Goal: Task Accomplishment & Management: Use online tool/utility

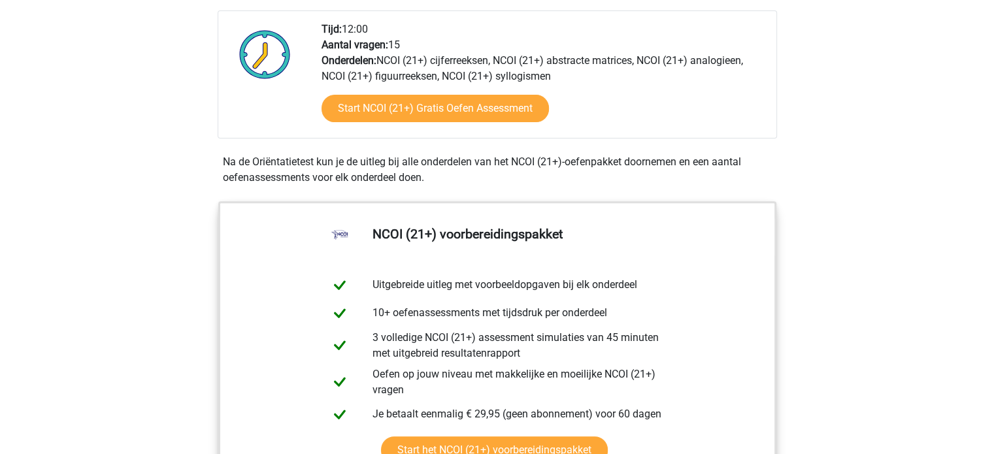
scroll to position [457, 0]
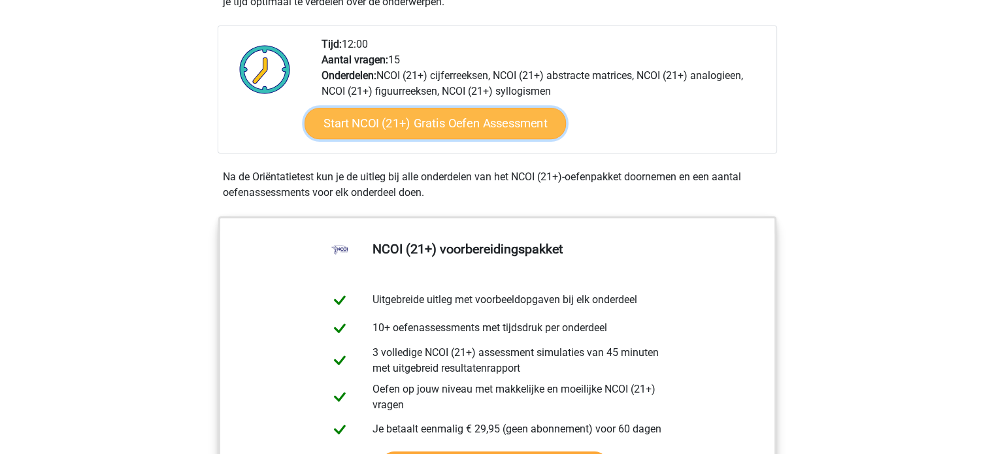
click at [447, 129] on link "Start NCOI (21+) Gratis Oefen Assessment" at bounding box center [434, 123] width 261 height 31
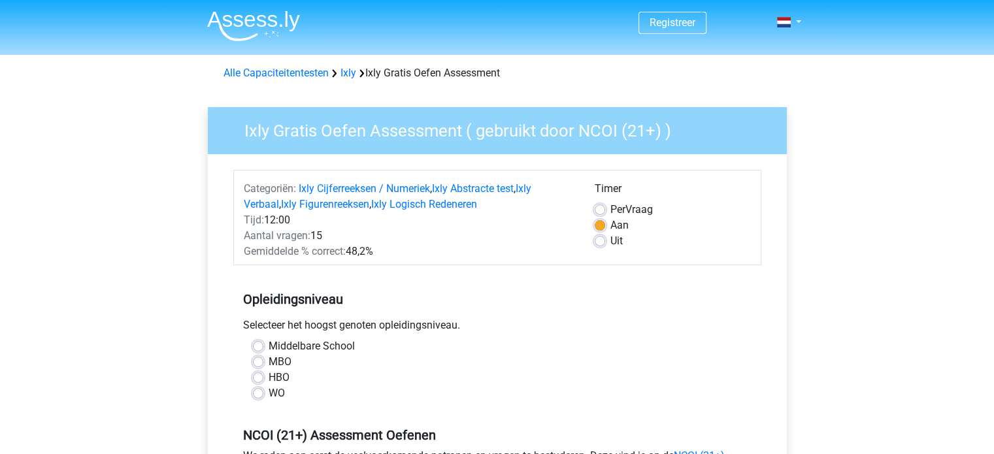
click at [269, 376] on label "HBO" at bounding box center [279, 378] width 21 height 16
click at [256, 376] on input "HBO" at bounding box center [258, 376] width 10 height 13
radio input "true"
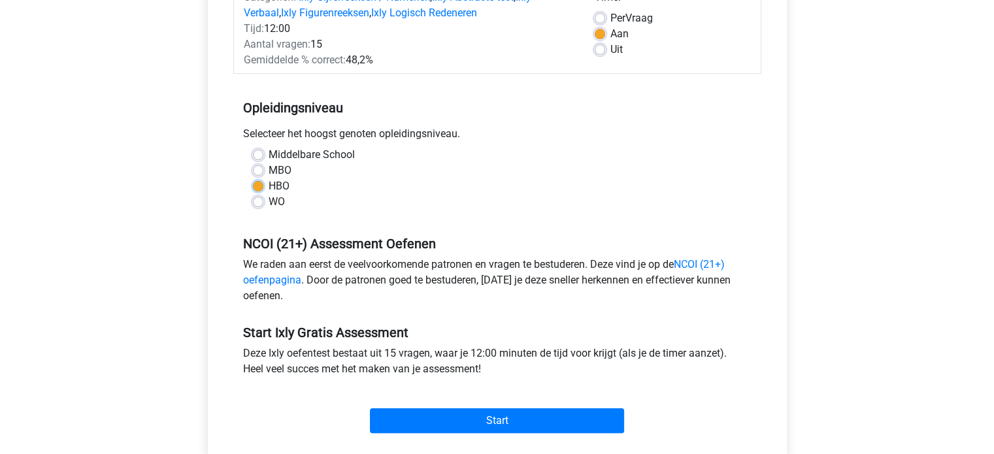
scroll to position [196, 0]
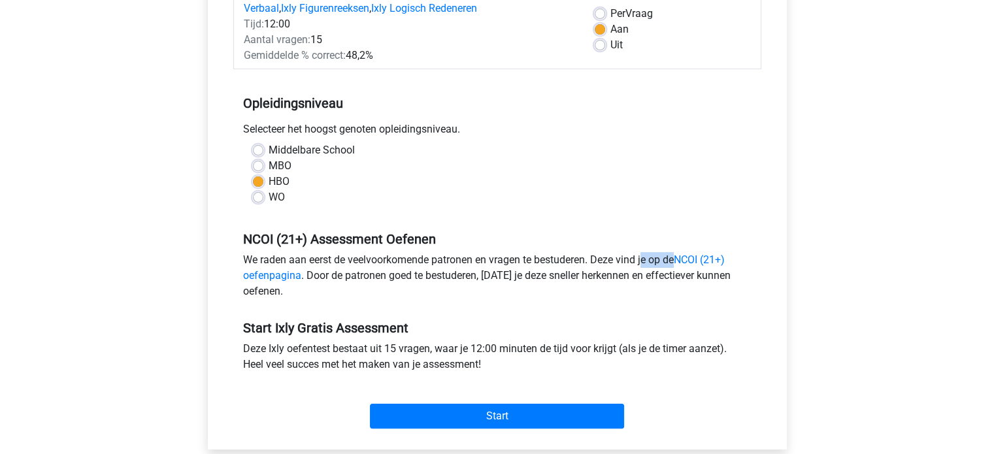
drag, startPoint x: 580, startPoint y: 259, endPoint x: 612, endPoint y: 258, distance: 31.4
click at [611, 258] on div "We raden aan eerst de veelvoorkomende patronen en vragen te bestuderen. Deze vi…" at bounding box center [497, 278] width 528 height 52
click at [539, 263] on div "We raden aan eerst de veelvoorkomende patronen en vragen te bestuderen. Deze vi…" at bounding box center [497, 278] width 528 height 52
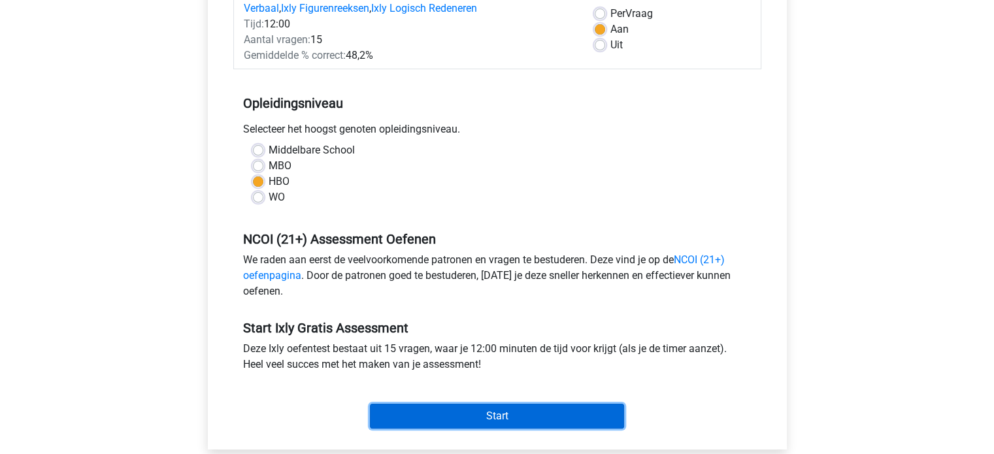
click at [519, 407] on input "Start" at bounding box center [497, 416] width 254 height 25
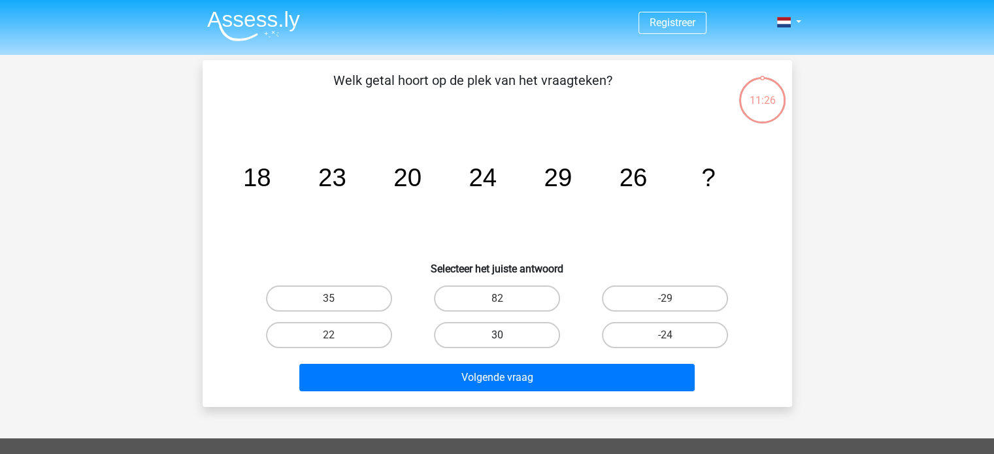
click at [494, 342] on label "30" at bounding box center [497, 335] width 126 height 26
click at [497, 342] on input "30" at bounding box center [501, 339] width 8 height 8
radio input "true"
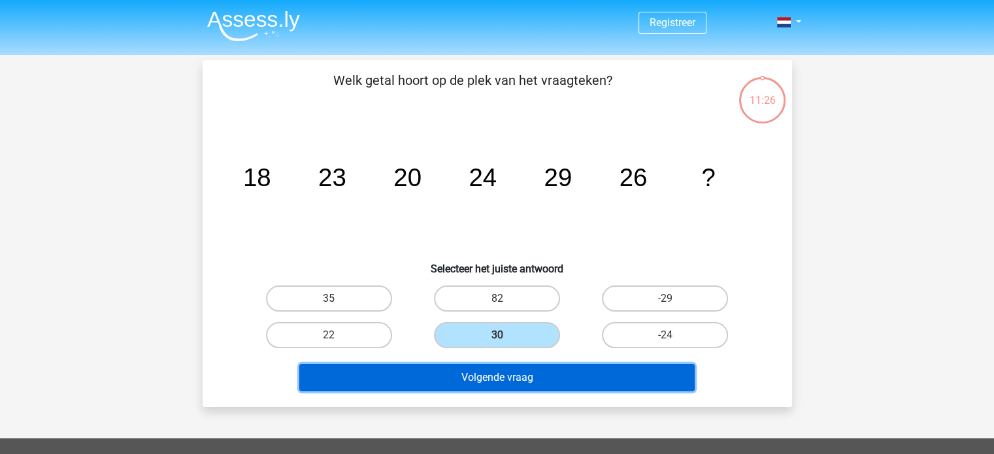
click at [516, 380] on button "Volgende vraag" at bounding box center [496, 377] width 395 height 27
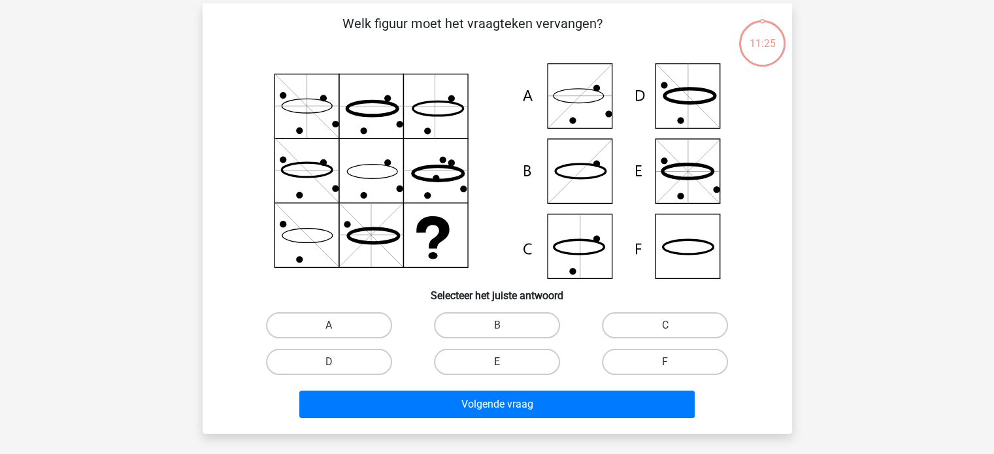
scroll to position [60, 0]
